Goal: Find specific page/section: Find specific page/section

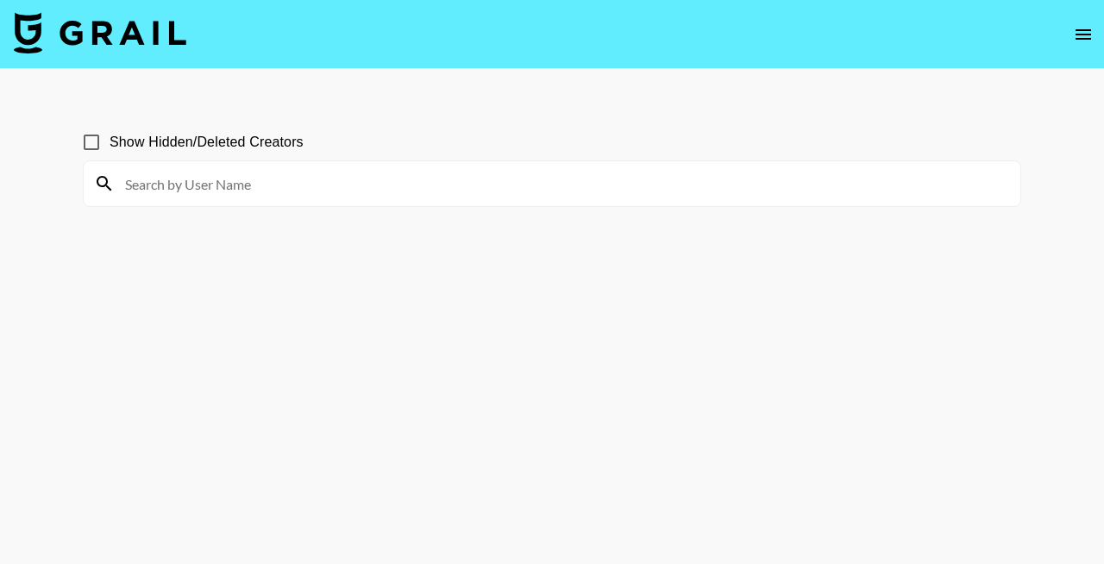
click at [307, 187] on input at bounding box center [562, 184] width 895 height 28
click at [240, 186] on input at bounding box center [562, 184] width 895 height 28
click at [230, 172] on input at bounding box center [562, 184] width 895 height 28
click at [179, 143] on span "Show Hidden/Deleted Creators" at bounding box center [207, 142] width 194 height 21
click at [110, 143] on input "Show Hidden/Deleted Creators" at bounding box center [91, 142] width 36 height 36
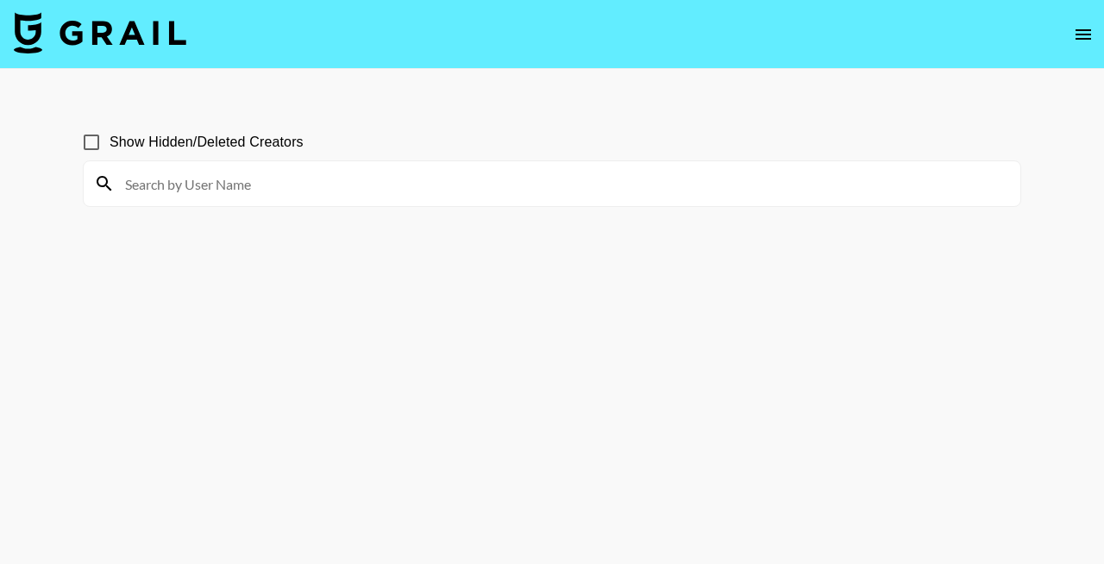
click at [101, 141] on input "Show Hidden/Deleted Creators" at bounding box center [91, 142] width 36 height 36
click at [90, 140] on input "Show Hidden/Deleted Creators" at bounding box center [91, 142] width 36 height 36
checkbox input "true"
click at [188, 204] on div at bounding box center [552, 183] width 937 height 45
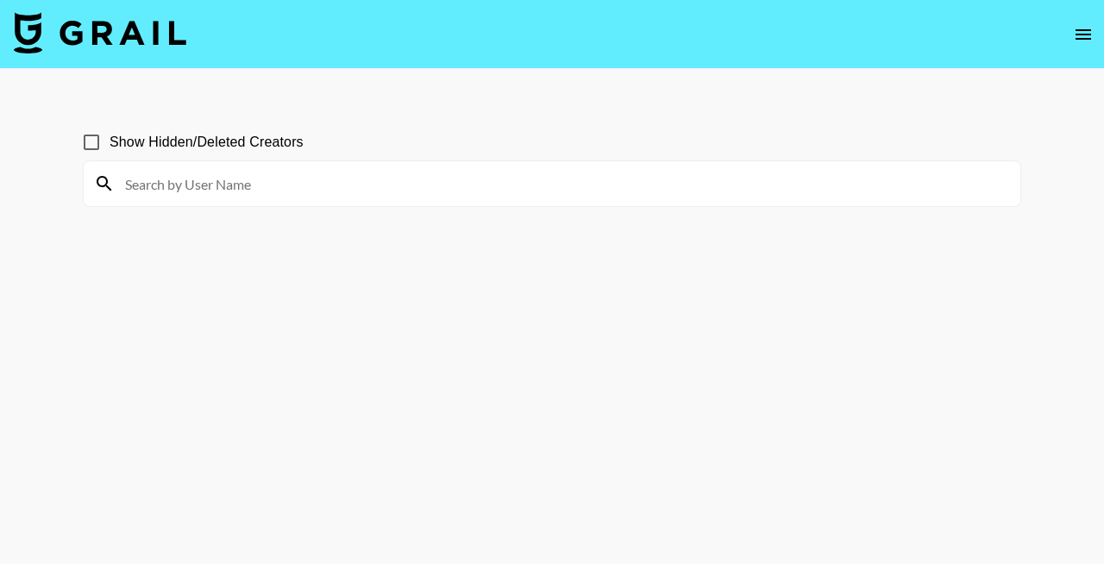
click at [188, 201] on div at bounding box center [552, 183] width 937 height 45
click at [188, 199] on div at bounding box center [552, 183] width 937 height 45
click at [152, 184] on input at bounding box center [562, 184] width 895 height 28
paste input "afroliciouscorner"
type input "afroliciouscorner"
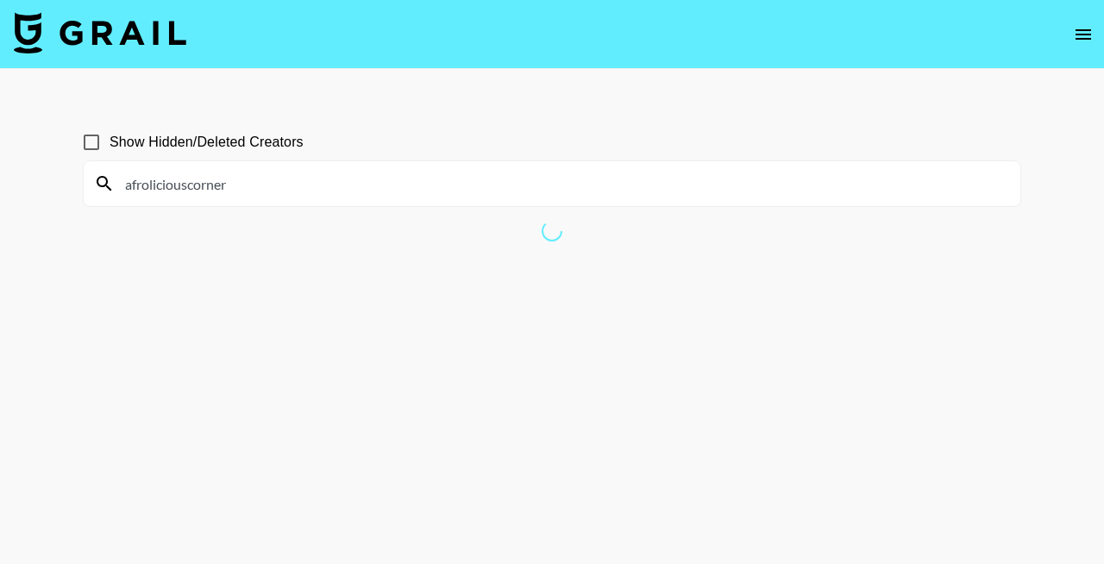
click at [91, 143] on input "Show Hidden/Deleted Creators" at bounding box center [91, 142] width 36 height 36
click at [93, 141] on input "Show Hidden/Deleted Creators" at bounding box center [91, 142] width 36 height 36
checkbox input "false"
click at [276, 185] on input "afroliciouscorner" at bounding box center [562, 184] width 895 height 28
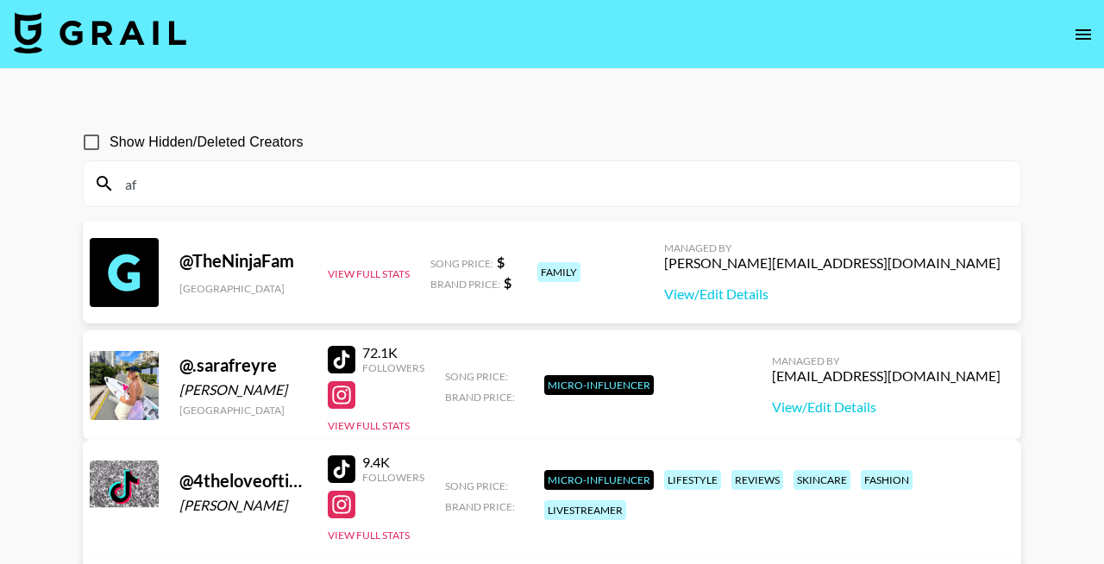
type input "a"
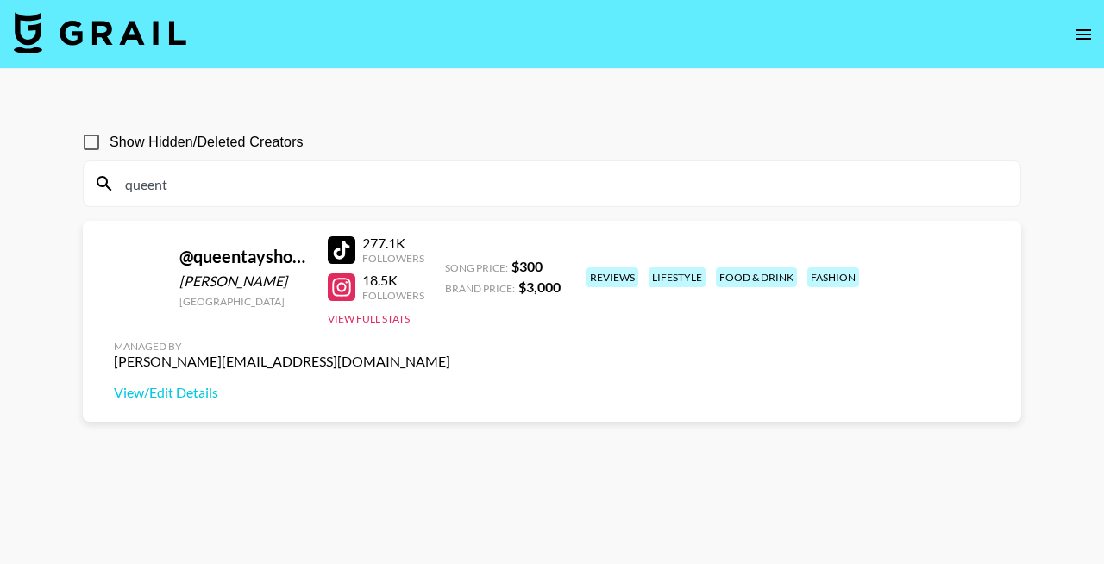
type input "queent"
drag, startPoint x: 303, startPoint y: 194, endPoint x: 84, endPoint y: 194, distance: 219.1
click at [84, 194] on div "queent" at bounding box center [552, 183] width 937 height 45
click at [91, 137] on input "Show Hidden/Deleted Creators" at bounding box center [91, 142] width 36 height 36
checkbox input "true"
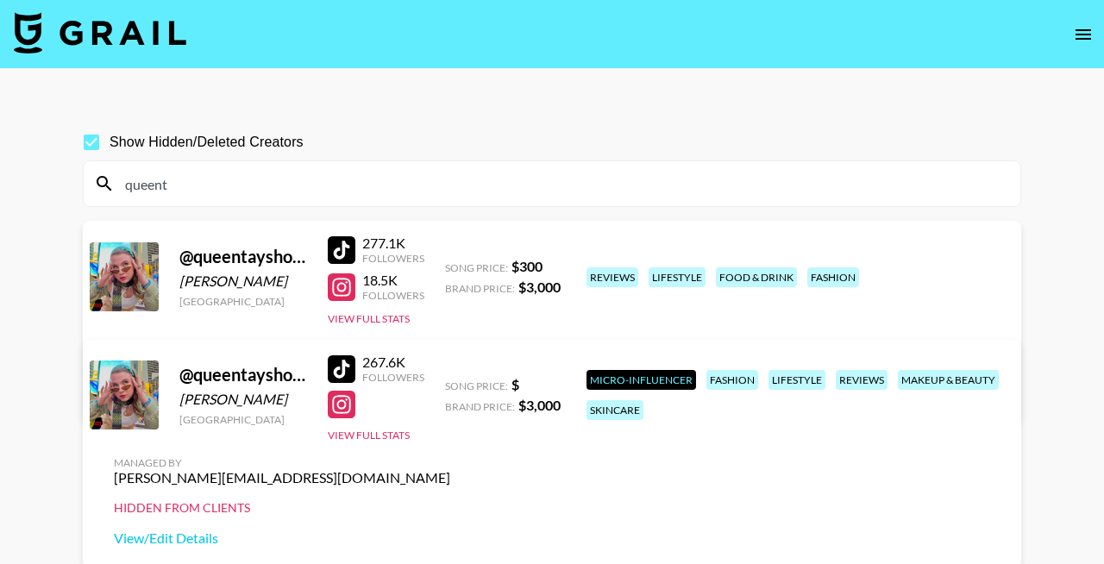
drag, startPoint x: 212, startPoint y: 182, endPoint x: 116, endPoint y: 182, distance: 95.7
click at [116, 182] on input "queent" at bounding box center [562, 184] width 895 height 28
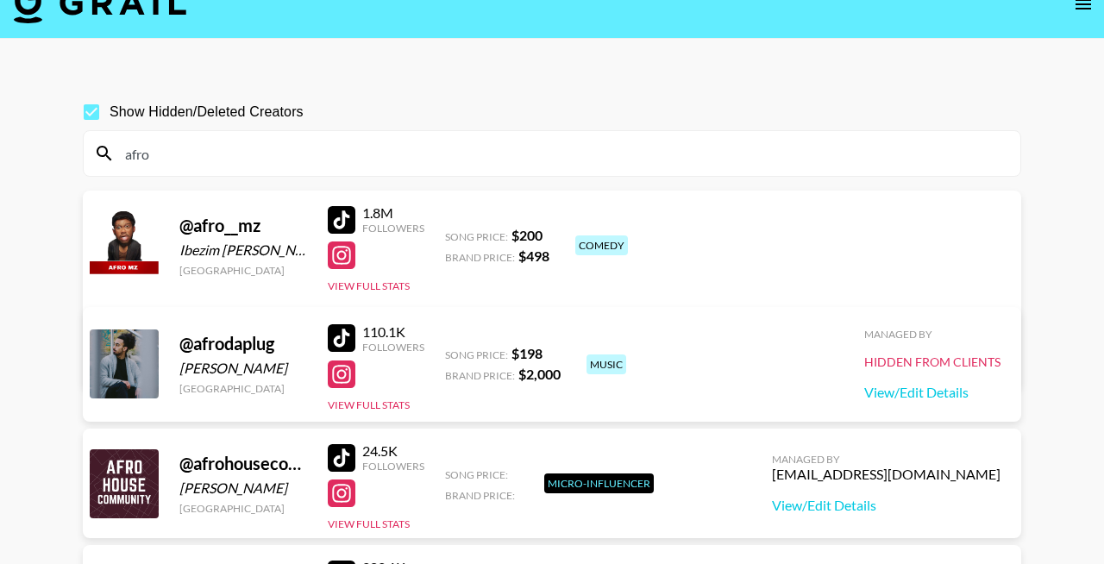
scroll to position [37, 0]
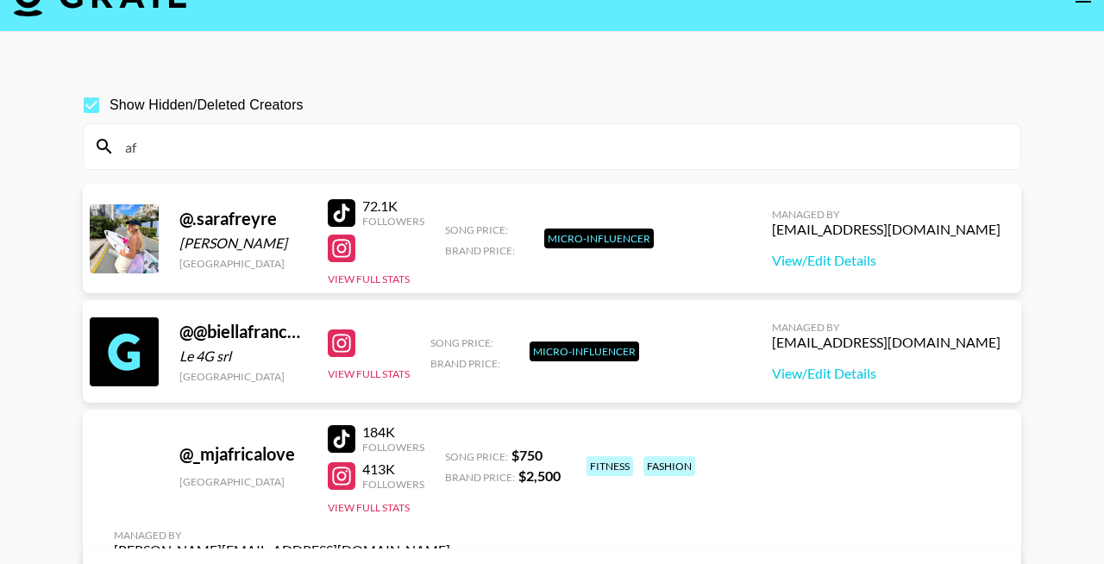
type input "a"
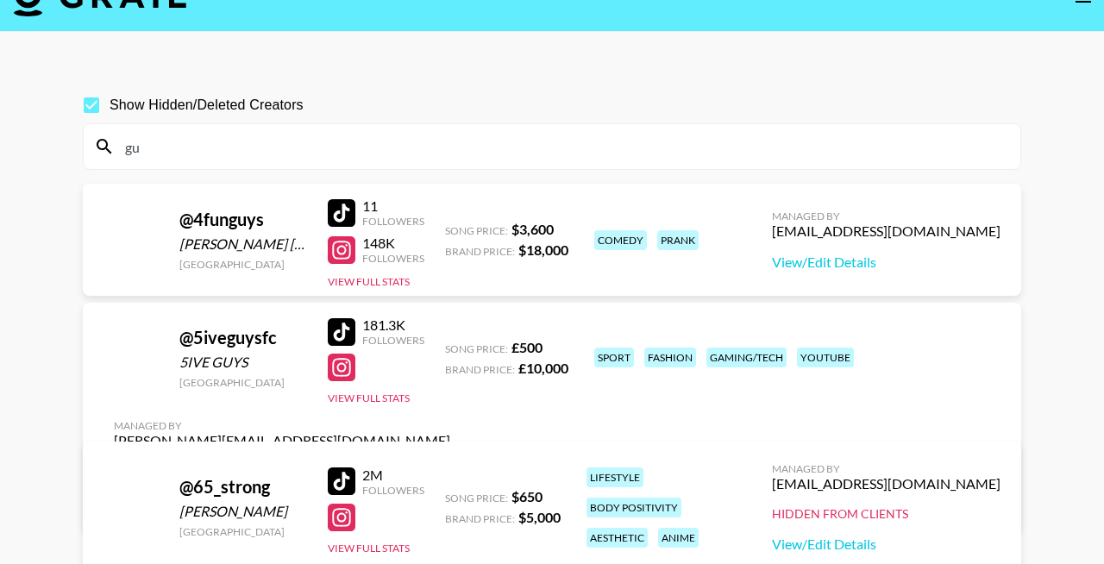
type input "g"
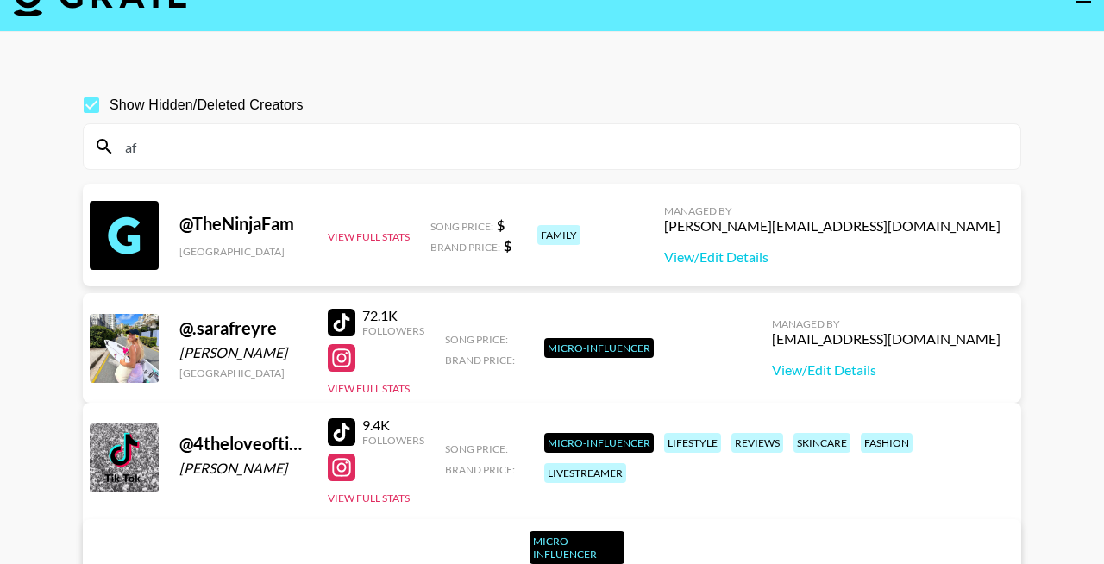
type input "a"
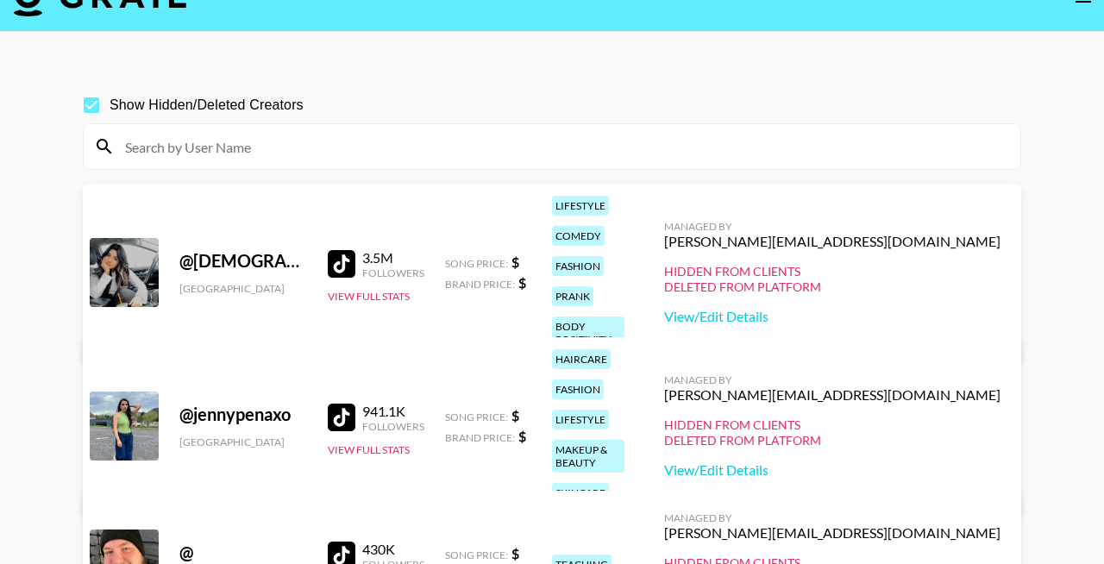
type input "."
type input "["
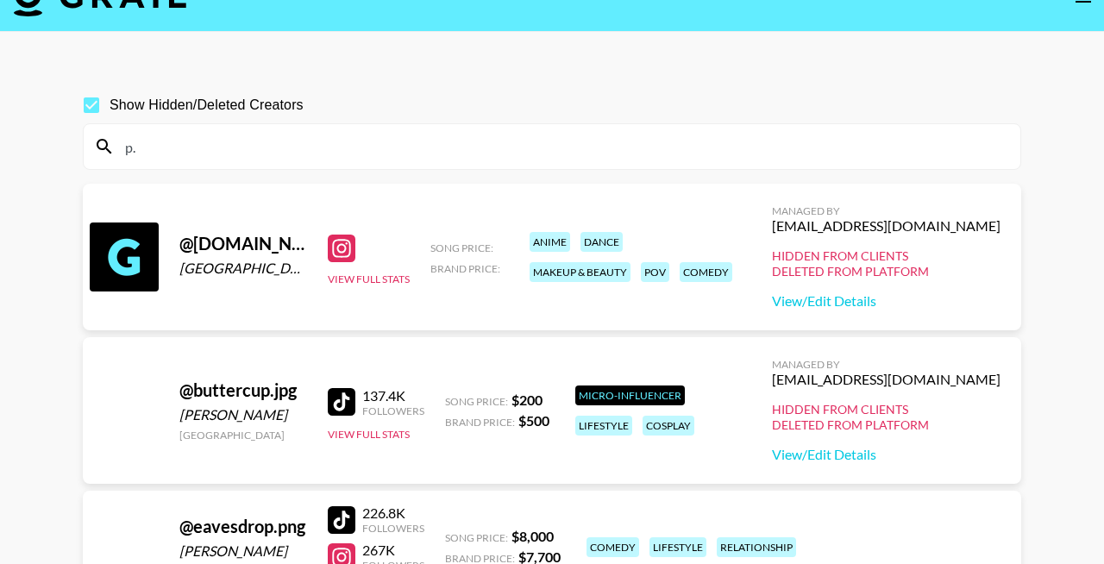
type input "p"
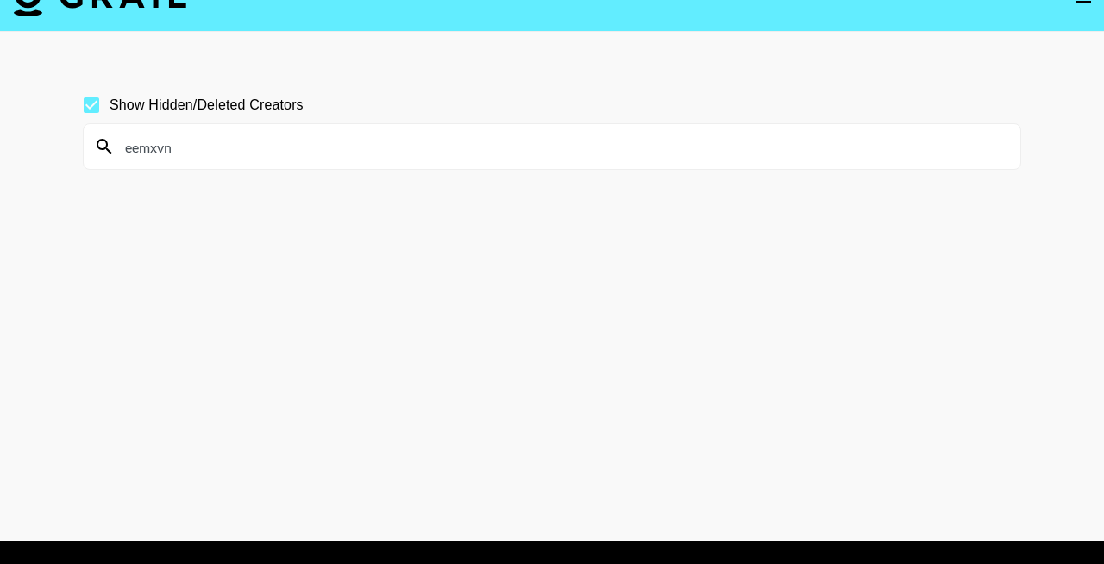
drag, startPoint x: 234, startPoint y: 149, endPoint x: 124, endPoint y: 149, distance: 109.5
click at [124, 149] on input "eemxvn" at bounding box center [562, 147] width 895 height 28
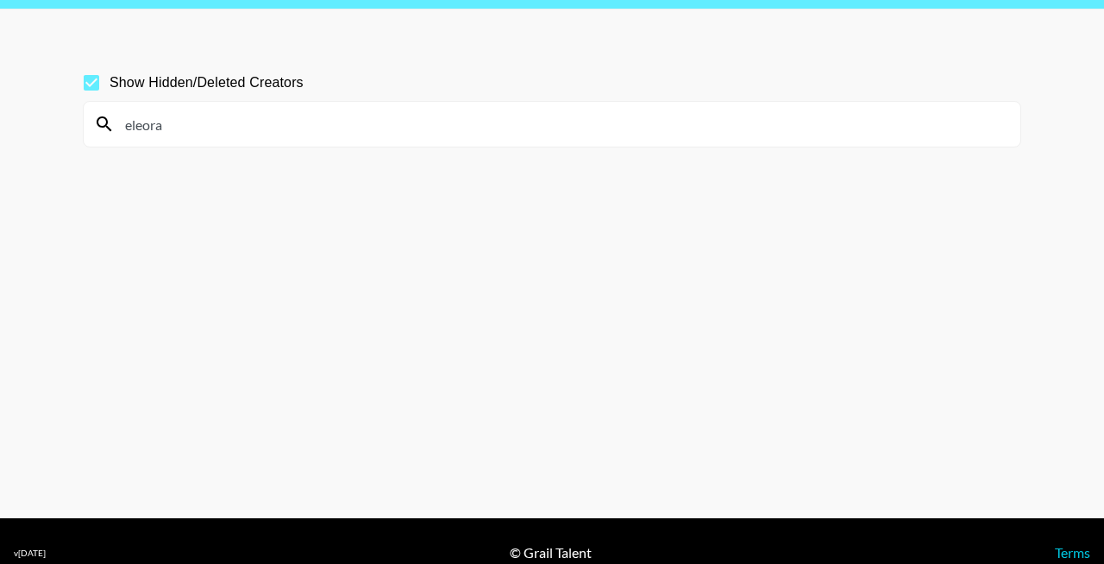
paste input "weluvskb23"
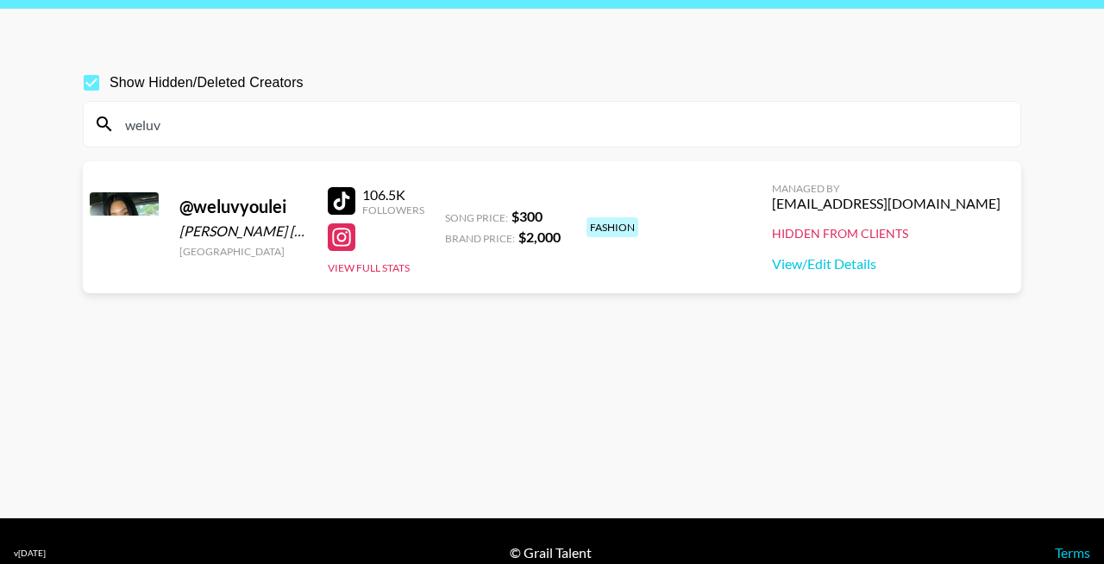
scroll to position [45, 0]
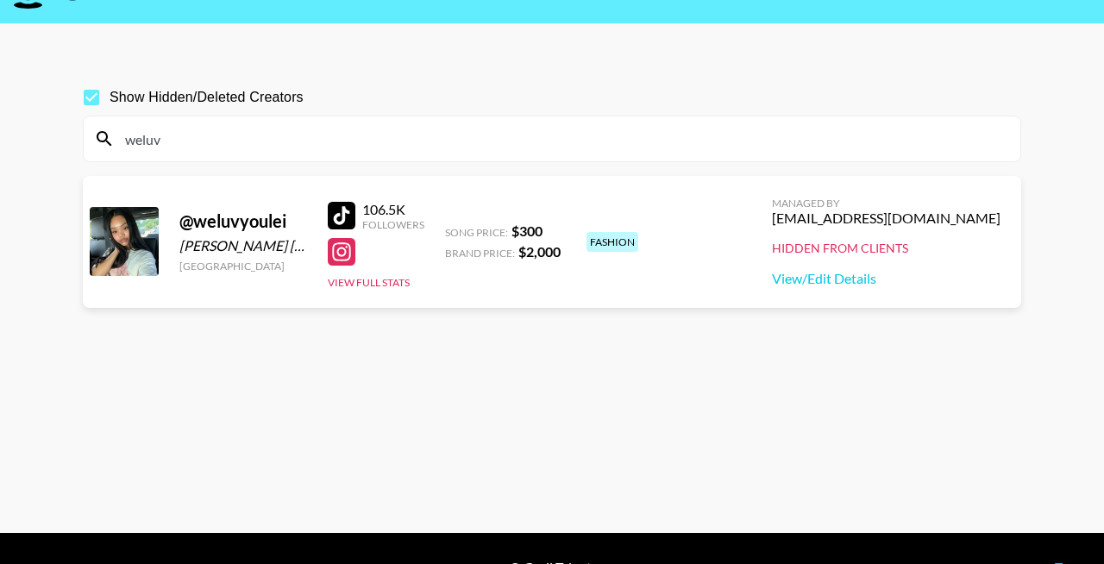
click at [339, 147] on input "weluv" at bounding box center [562, 139] width 895 height 28
drag, startPoint x: 339, startPoint y: 147, endPoint x: 130, endPoint y: 147, distance: 208.7
click at [130, 147] on input "weluv" at bounding box center [562, 139] width 895 height 28
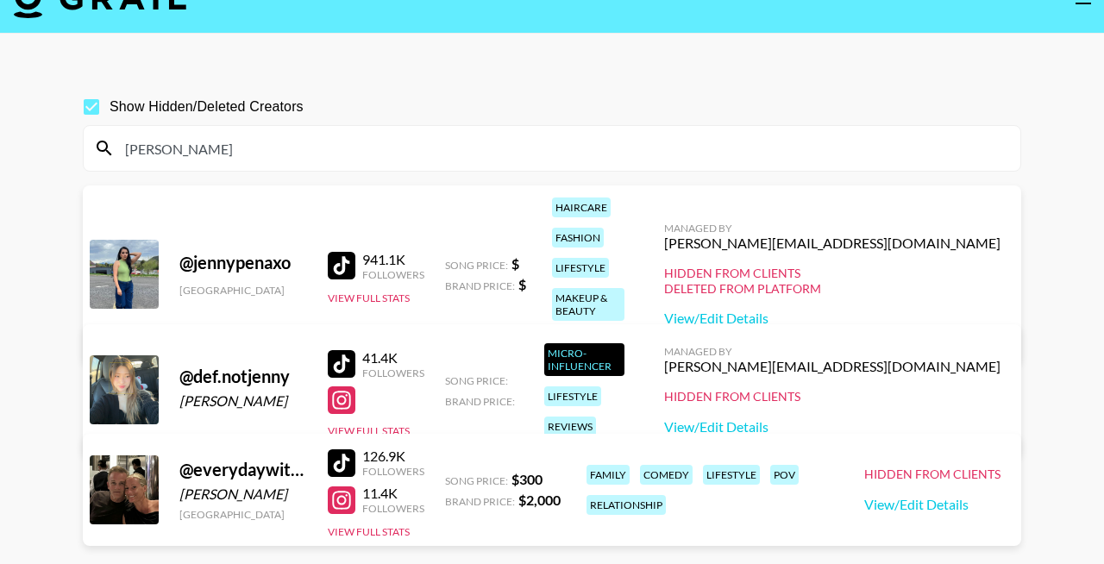
scroll to position [0, 0]
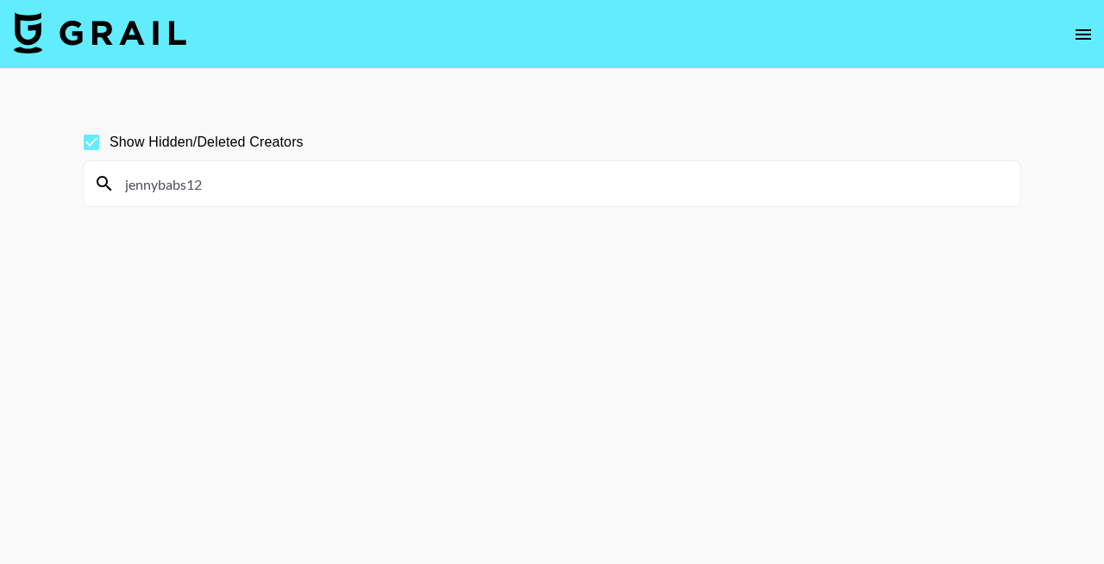
drag, startPoint x: 242, startPoint y: 178, endPoint x: 113, endPoint y: 179, distance: 129.4
click at [113, 179] on div "jennybabs12" at bounding box center [552, 183] width 937 height 45
click at [377, 186] on input "jennybabs12" at bounding box center [562, 184] width 895 height 28
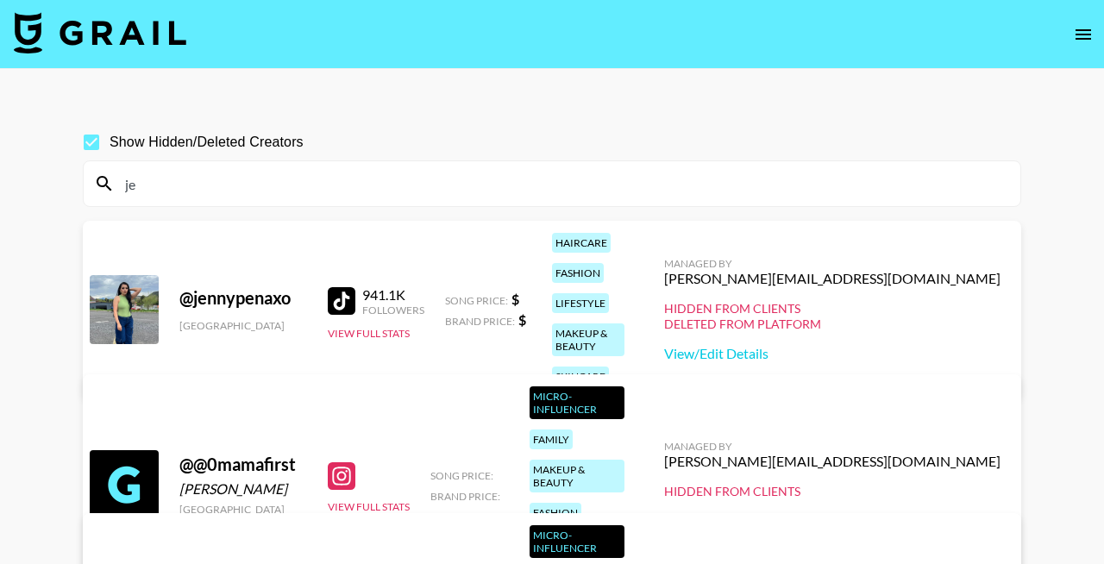
type input "j"
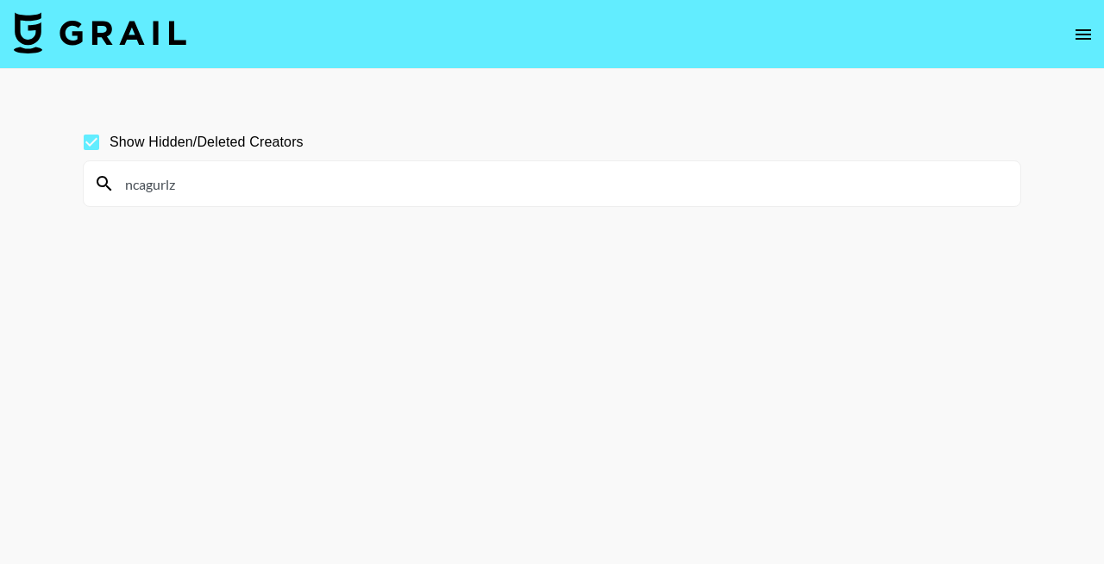
type input "ncagurlz"
